Goal: Check status: Check status

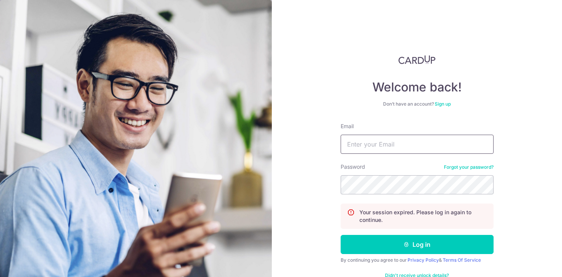
click at [422, 149] on input "Email" at bounding box center [416, 143] width 153 height 19
type input "[EMAIL_ADDRESS][DOMAIN_NAME]"
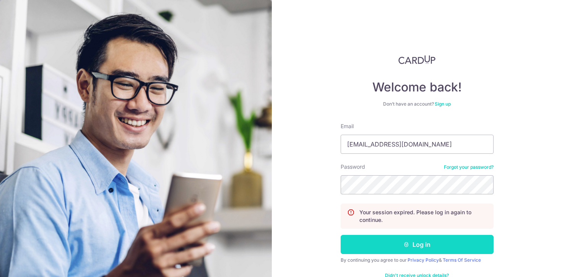
click at [391, 249] on button "Log in" at bounding box center [416, 244] width 153 height 19
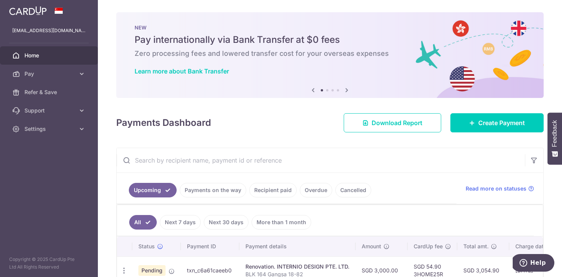
scroll to position [73, 0]
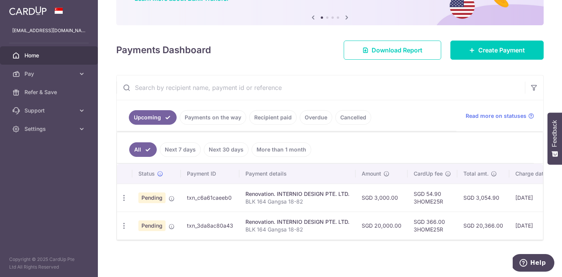
click at [181, 152] on link "Next 7 days" at bounding box center [180, 149] width 41 height 15
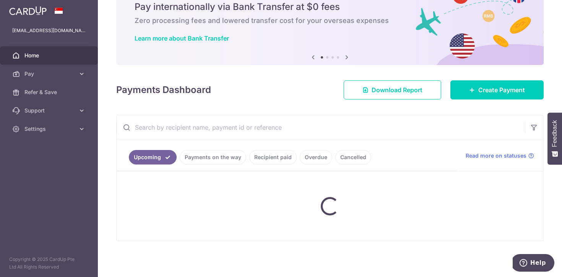
click at [218, 151] on link "Payments on the way" at bounding box center [213, 157] width 66 height 15
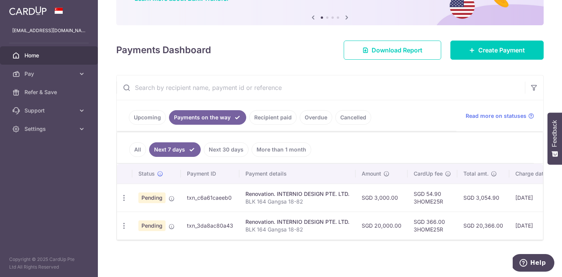
scroll to position [12, 0]
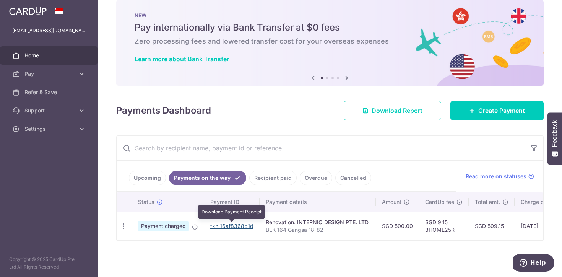
click at [243, 225] on link "txn_16af8368b1d" at bounding box center [231, 225] width 43 height 6
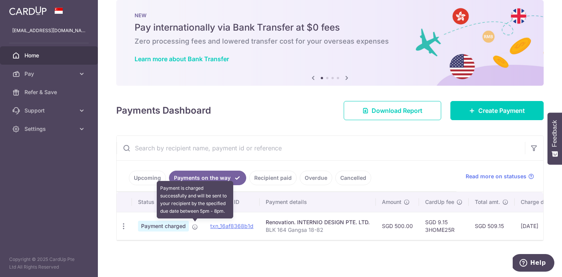
click at [196, 227] on icon at bounding box center [195, 227] width 6 height 6
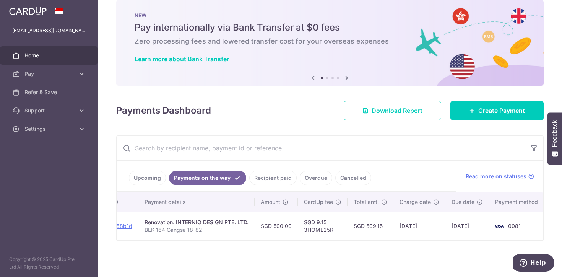
scroll to position [0, 0]
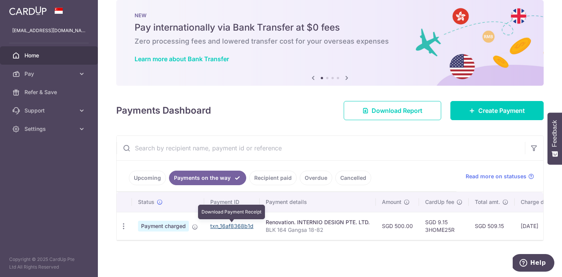
click at [233, 224] on link "txn_16af8368b1d" at bounding box center [231, 225] width 43 height 6
